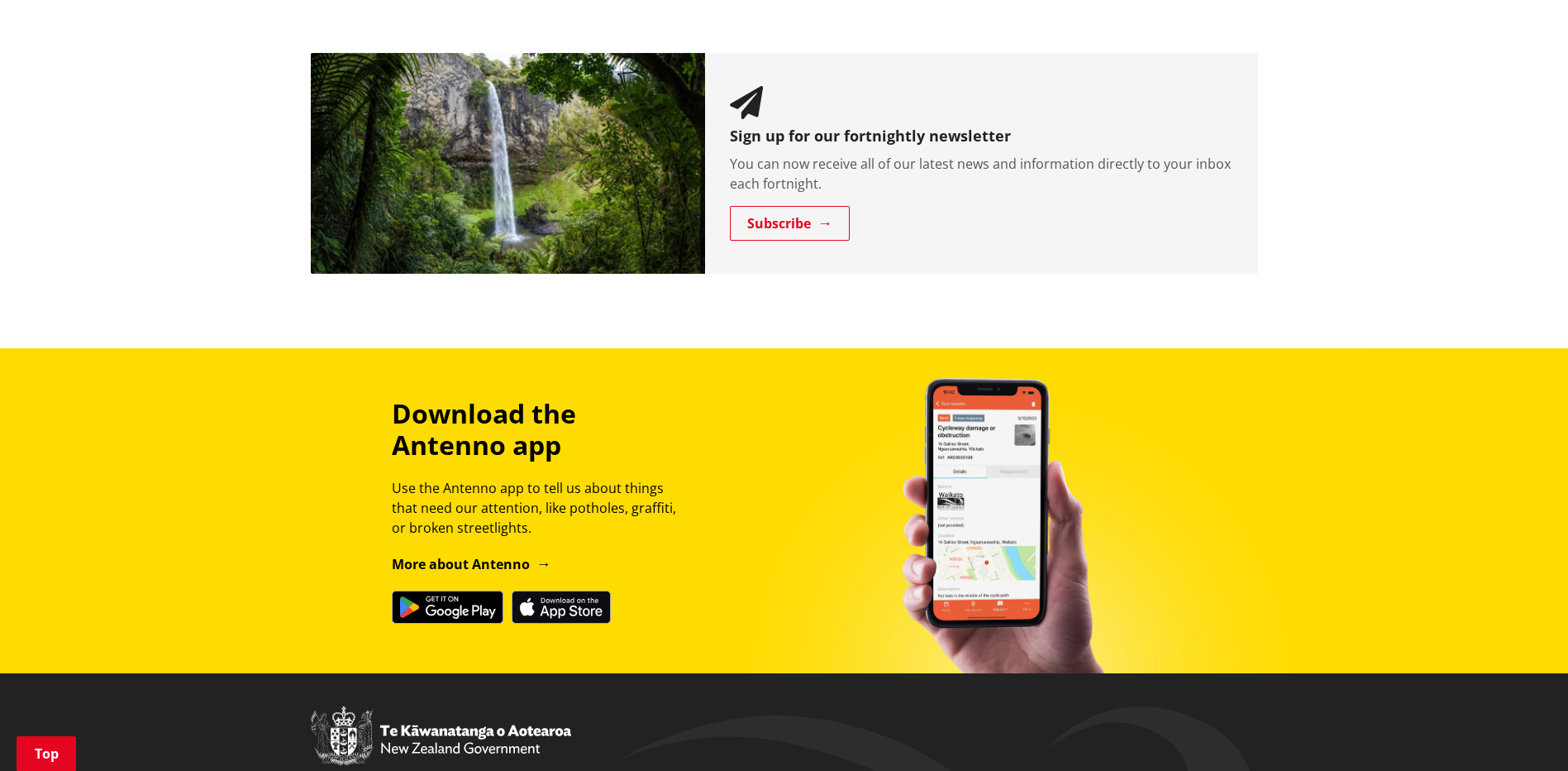
scroll to position [1819, 0]
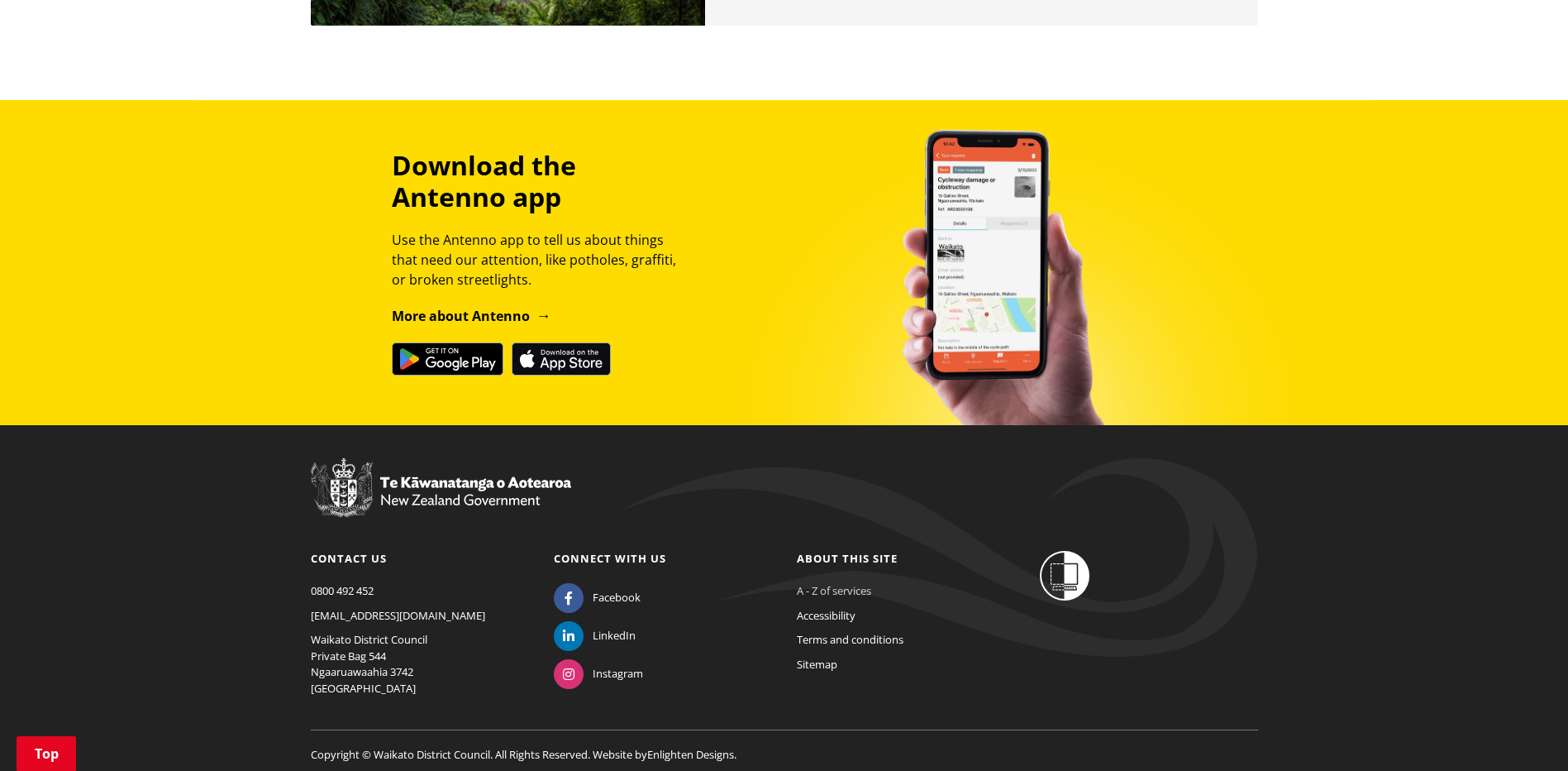
click at [836, 583] on link "A - Z of services" at bounding box center [834, 590] width 75 height 15
click at [831, 583] on link "A - Z of services" at bounding box center [834, 590] width 75 height 15
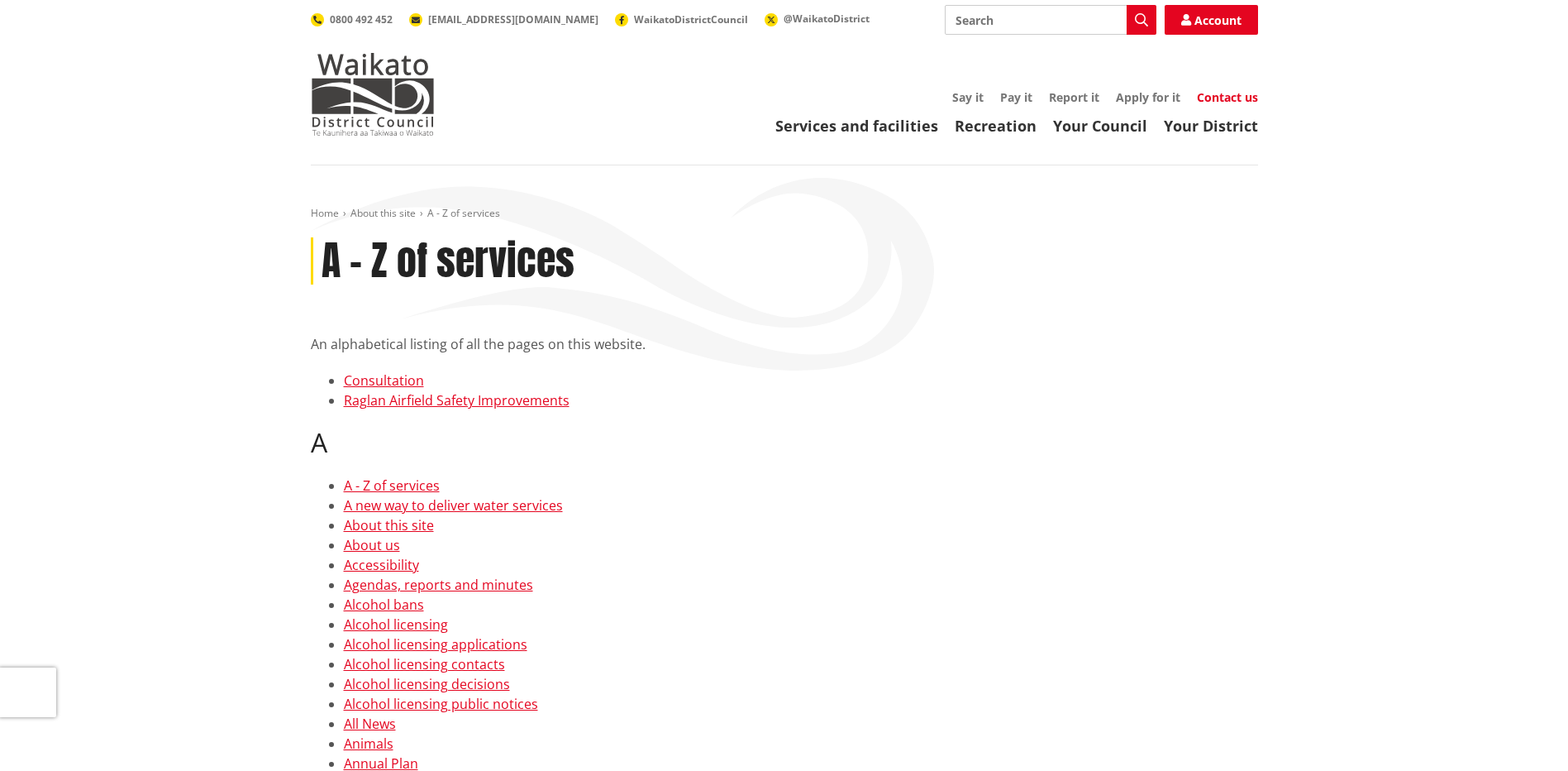
click at [1231, 92] on link "Contact us" at bounding box center [1227, 97] width 61 height 15
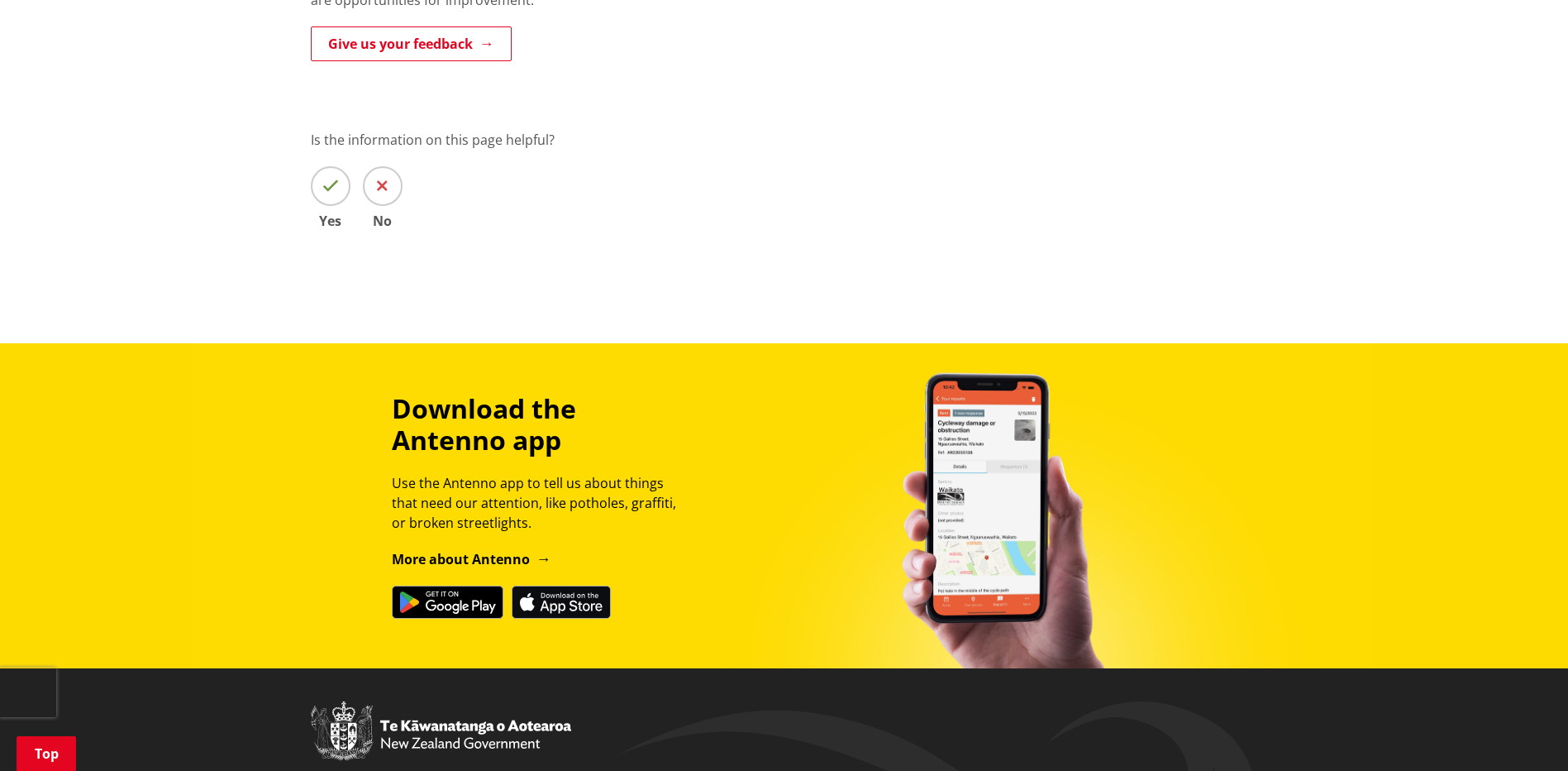
scroll to position [1323, 0]
